Goal: Task Accomplishment & Management: Manage account settings

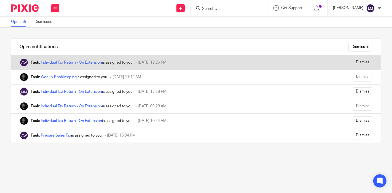
click at [82, 61] on link "Individual Tax Return - On Extension" at bounding box center [71, 63] width 61 height 4
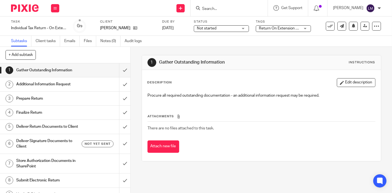
click at [66, 82] on h1 "Additional Information Request" at bounding box center [48, 84] width 65 height 8
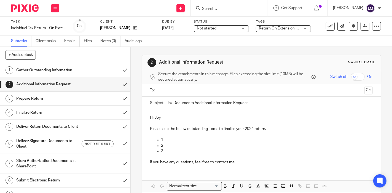
click at [69, 94] on link "3 Prepare Return" at bounding box center [59, 99] width 119 height 14
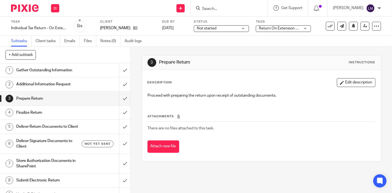
click at [68, 74] on h1 "Gather Outstanding Information" at bounding box center [48, 70] width 65 height 8
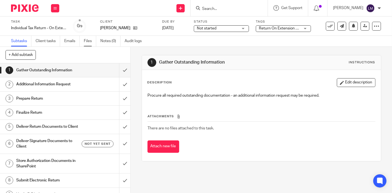
click at [90, 40] on link "Files" at bounding box center [90, 41] width 12 height 11
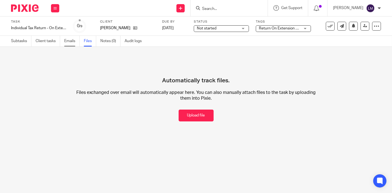
click at [70, 41] on link "Emails" at bounding box center [71, 41] width 15 height 11
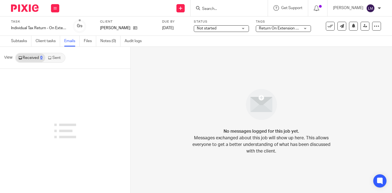
click at [42, 43] on link "Client tasks" at bounding box center [48, 41] width 25 height 11
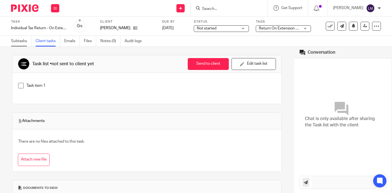
click at [16, 42] on link "Subtasks" at bounding box center [21, 41] width 20 height 11
